Goal: Task Accomplishment & Management: Use online tool/utility

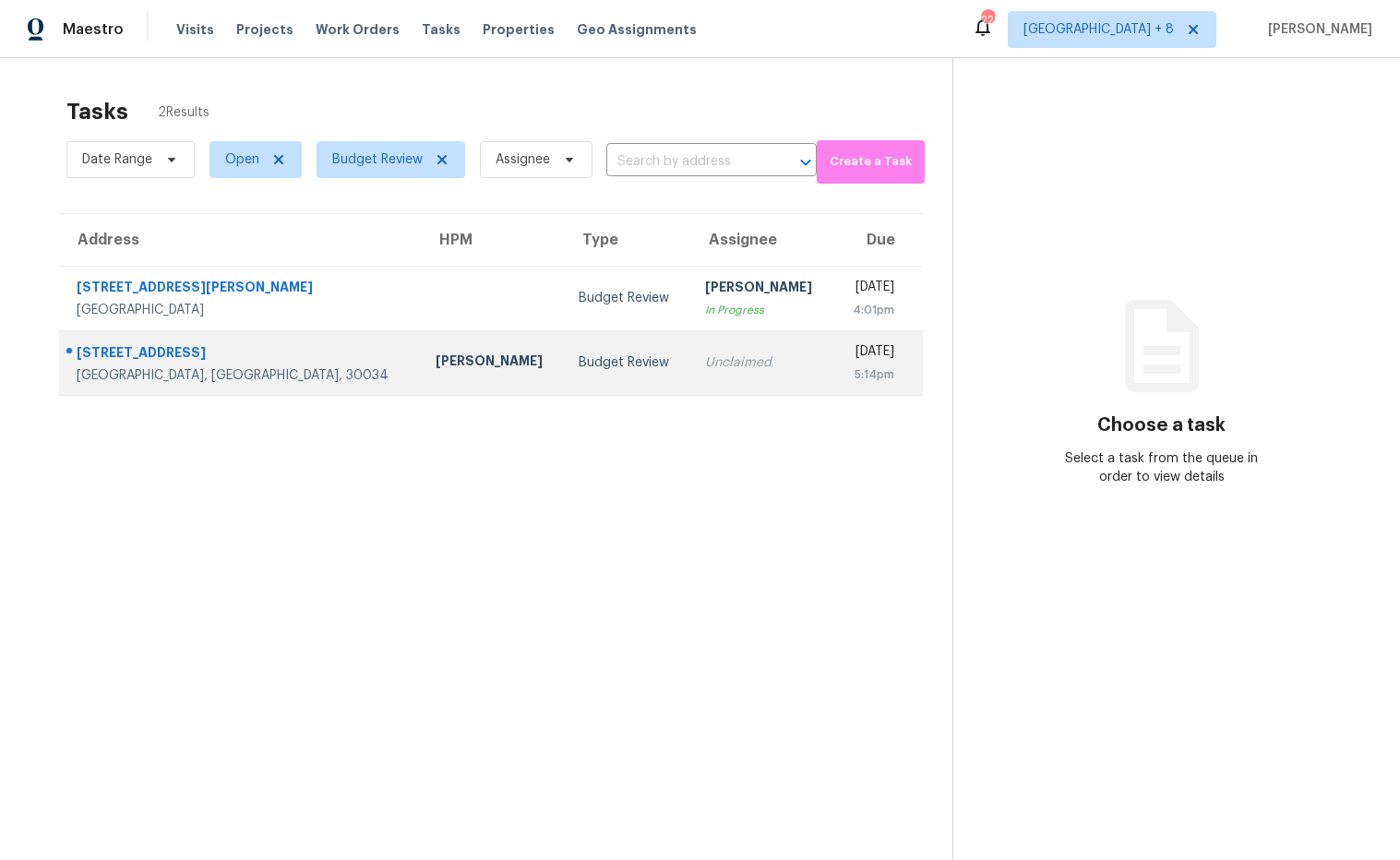
click at [436, 358] on div "[PERSON_NAME]" at bounding box center [492, 363] width 114 height 24
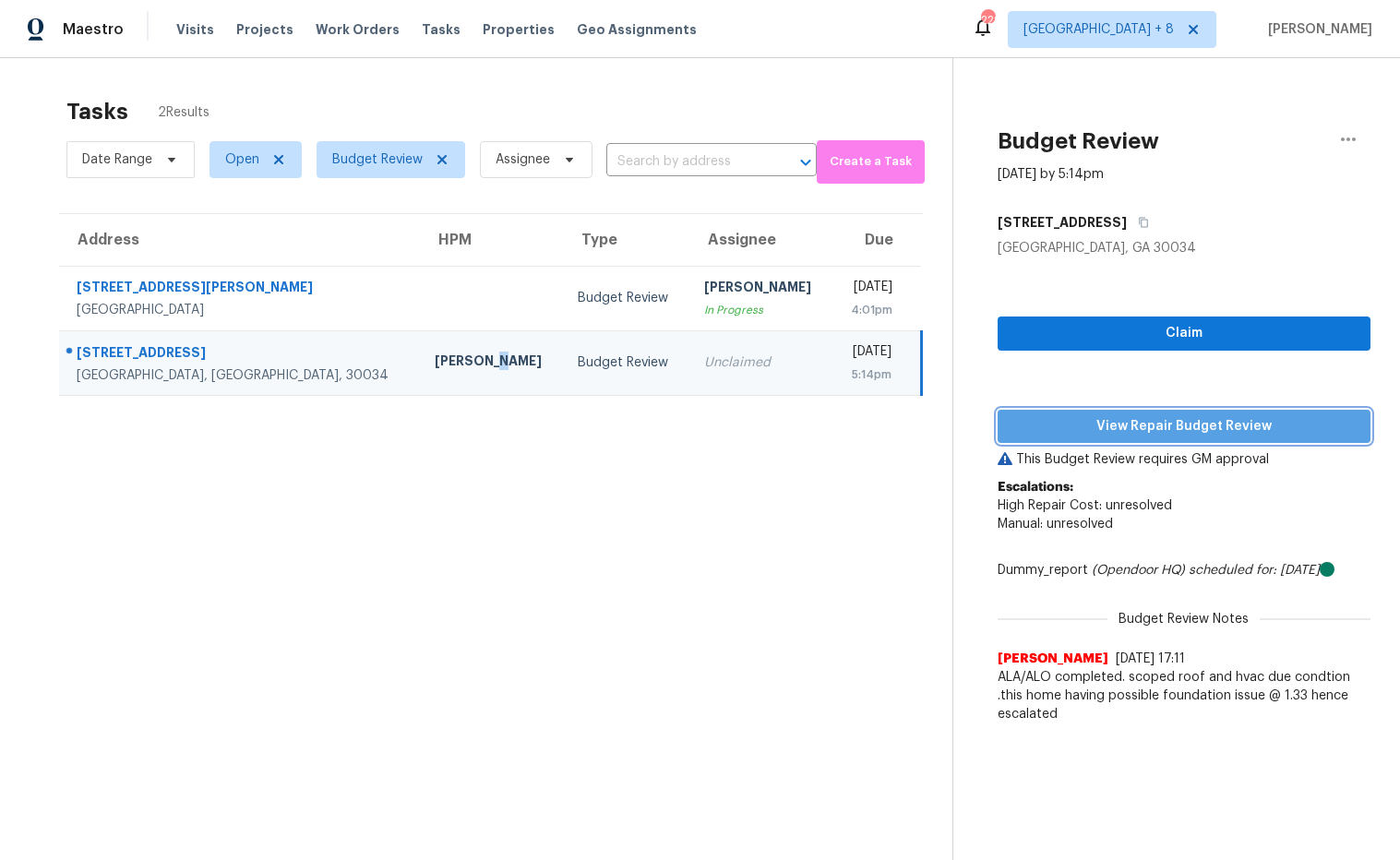
click at [1007, 431] on button "View Repair Budget Review" at bounding box center [1184, 426] width 373 height 34
